Goal: Transaction & Acquisition: Subscribe to service/newsletter

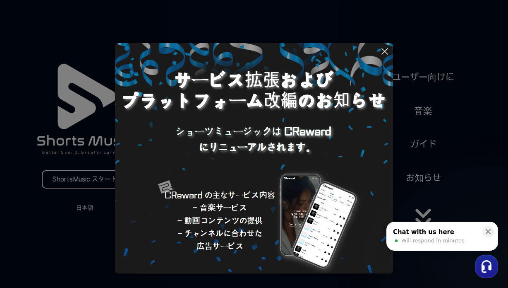
drag, startPoint x: 49, startPoint y: 230, endPoint x: 65, endPoint y: 210, distance: 25.0
click at [50, 230] on button at bounding box center [254, 144] width 508 height 288
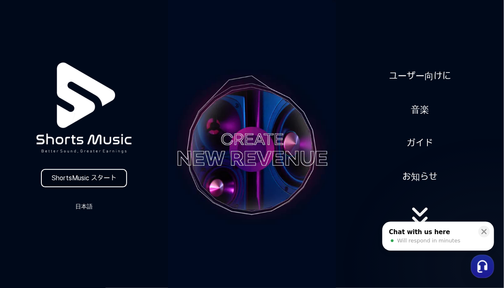
click at [96, 182] on link "ShortsMusic スタート" at bounding box center [84, 178] width 86 height 18
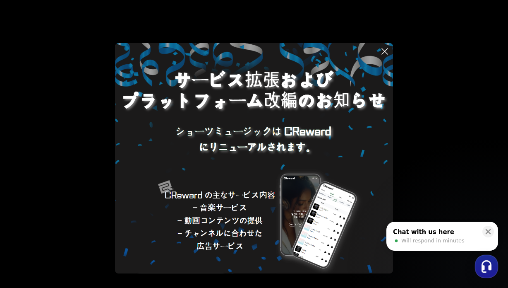
click at [384, 52] on icon at bounding box center [385, 51] width 6 height 6
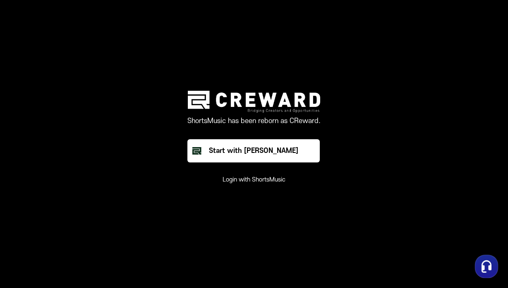
click at [265, 179] on button "Login with ShortsMusic" at bounding box center [254, 179] width 63 height 8
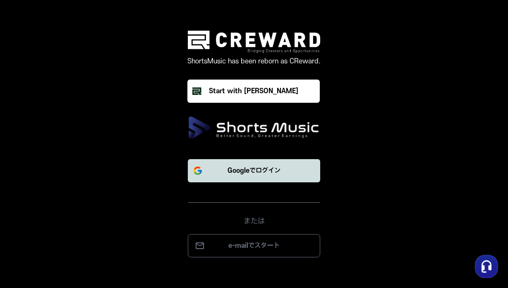
click at [243, 177] on button "Googleでログイン" at bounding box center [254, 170] width 132 height 23
